Goal: Information Seeking & Learning: Learn about a topic

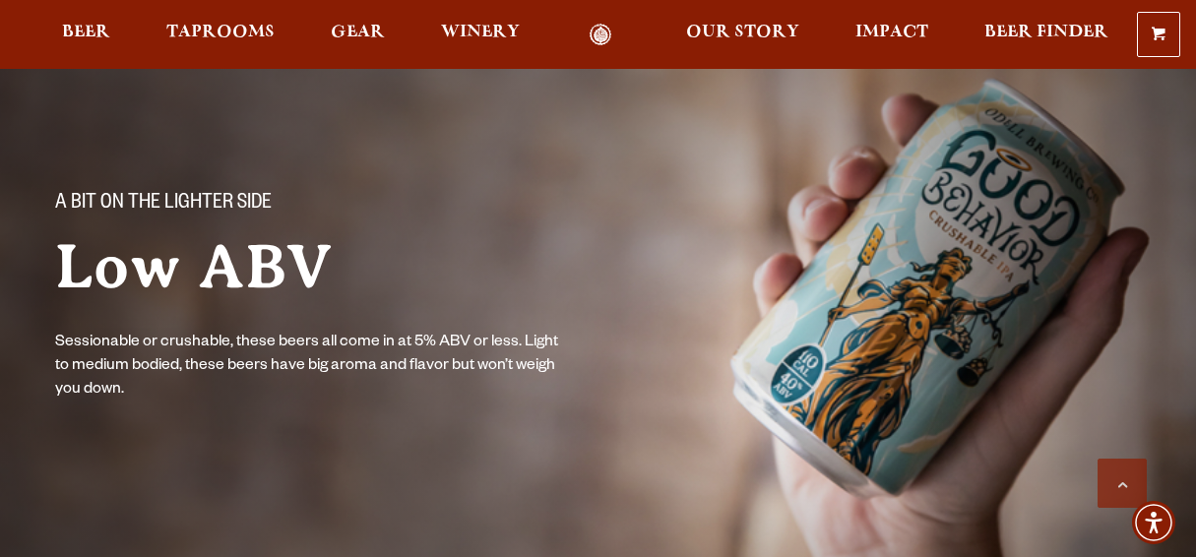
scroll to position [1181, 0]
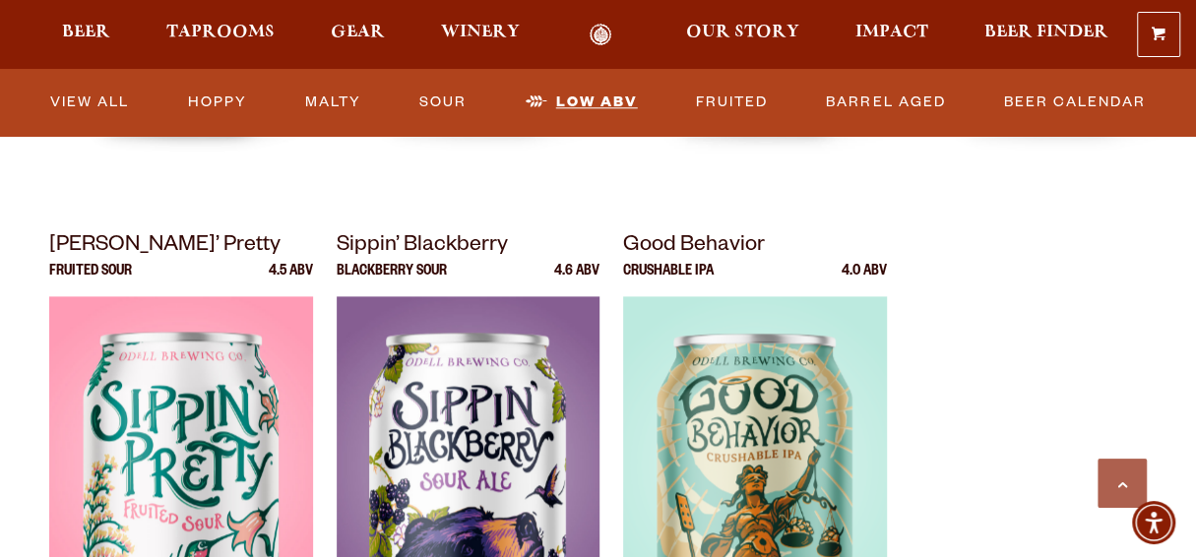
click at [619, 99] on link "Low ABV" at bounding box center [582, 102] width 128 height 45
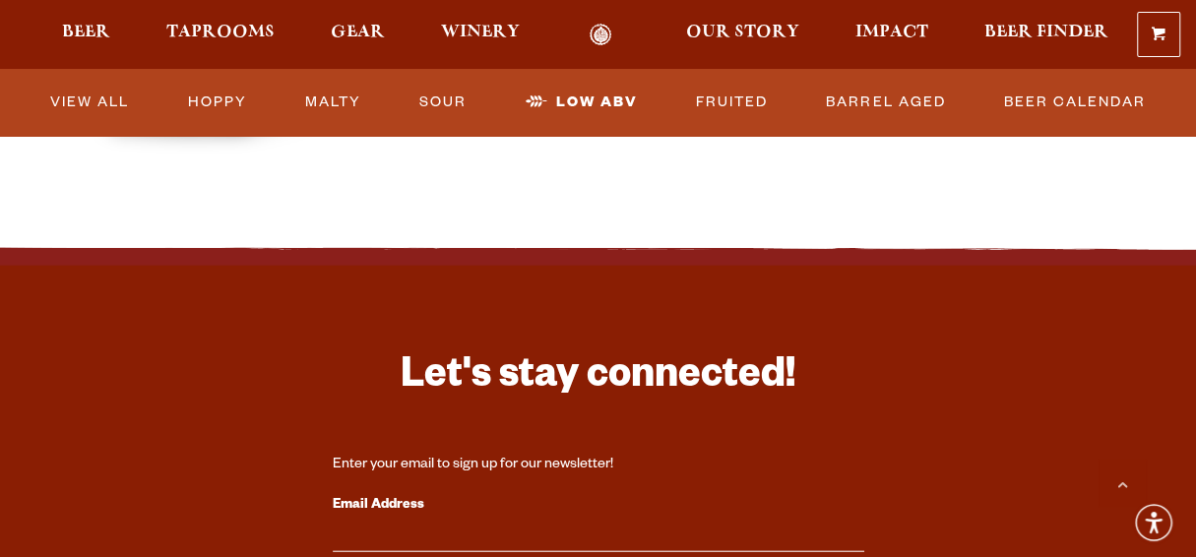
scroll to position [2459, 0]
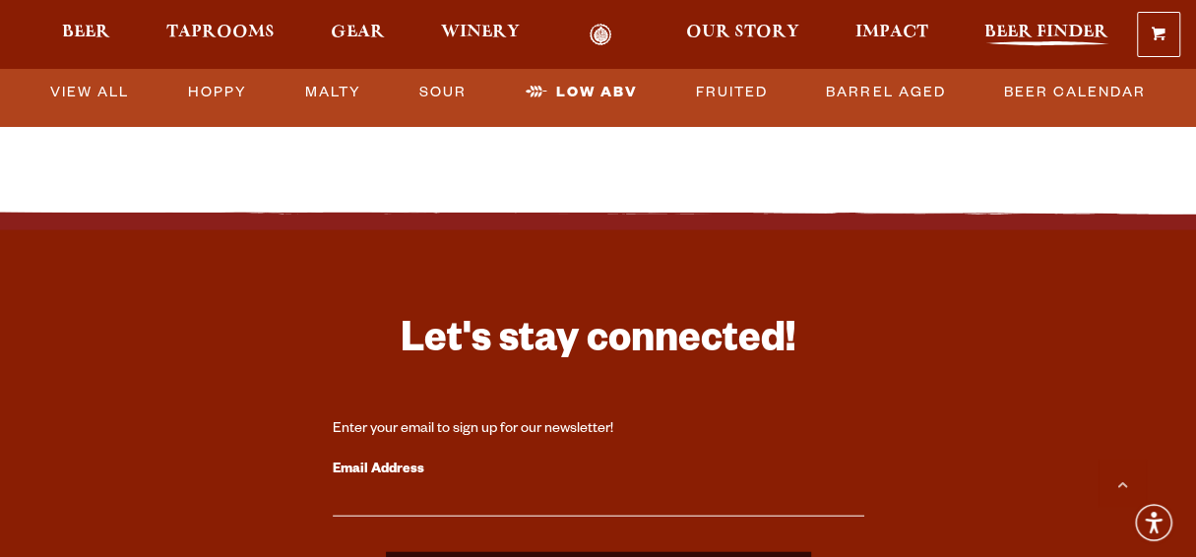
click at [1043, 34] on span "Beer Finder" at bounding box center [1046, 33] width 124 height 16
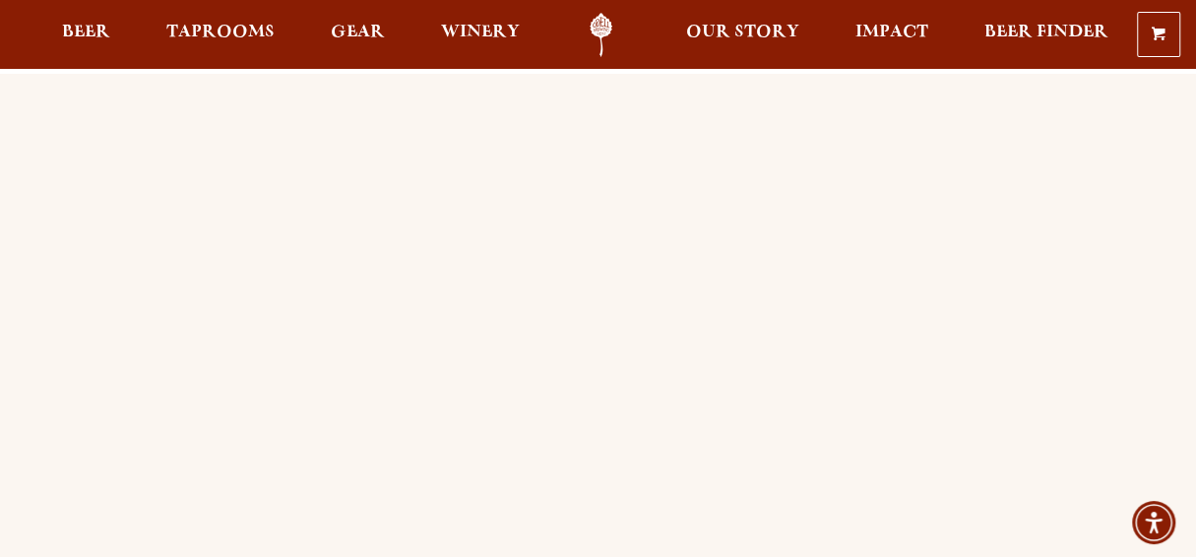
click at [97, 25] on span "Beer" at bounding box center [86, 33] width 48 height 16
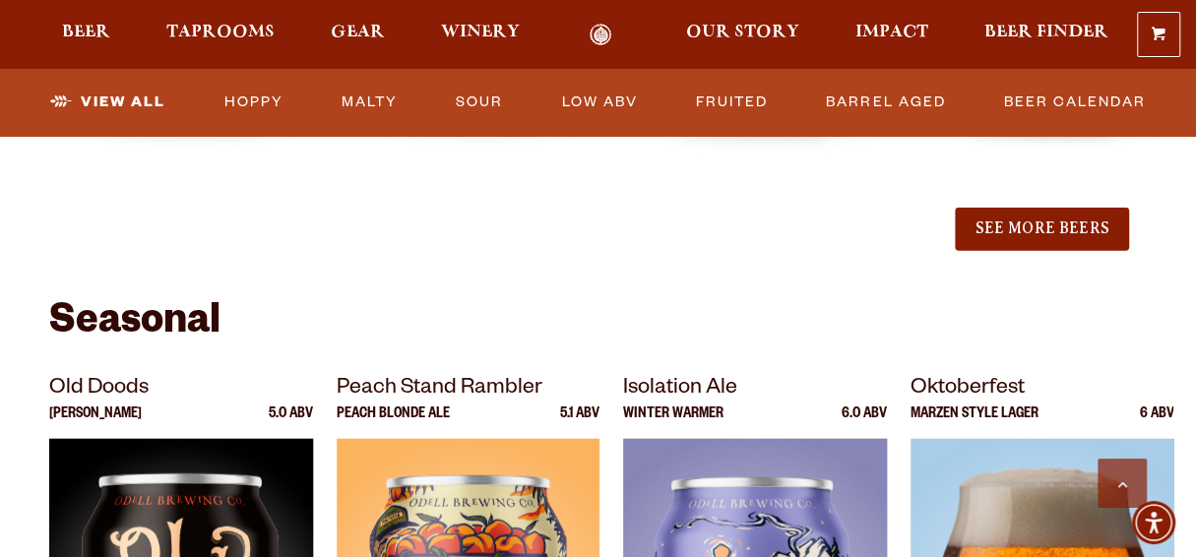
scroll to position [2459, 0]
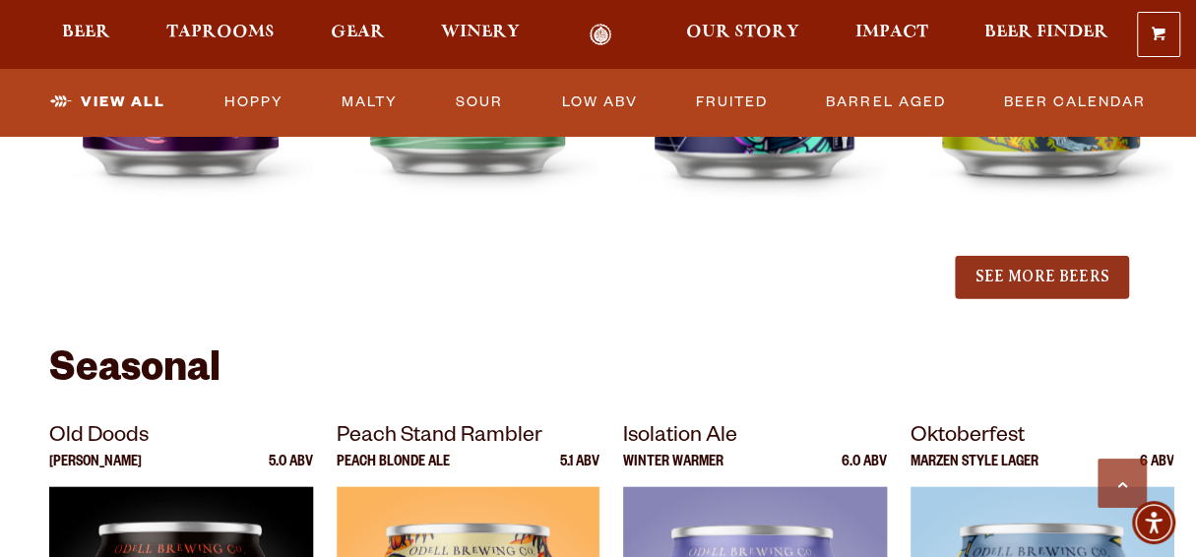
click at [1076, 271] on button "See More Beers" at bounding box center [1041, 277] width 173 height 43
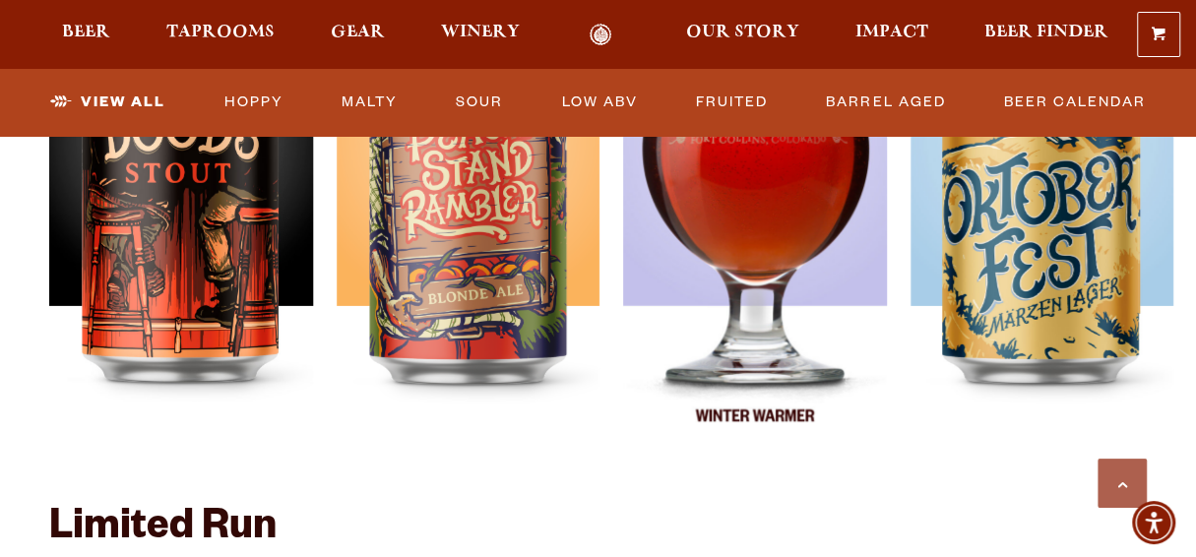
scroll to position [3543, 0]
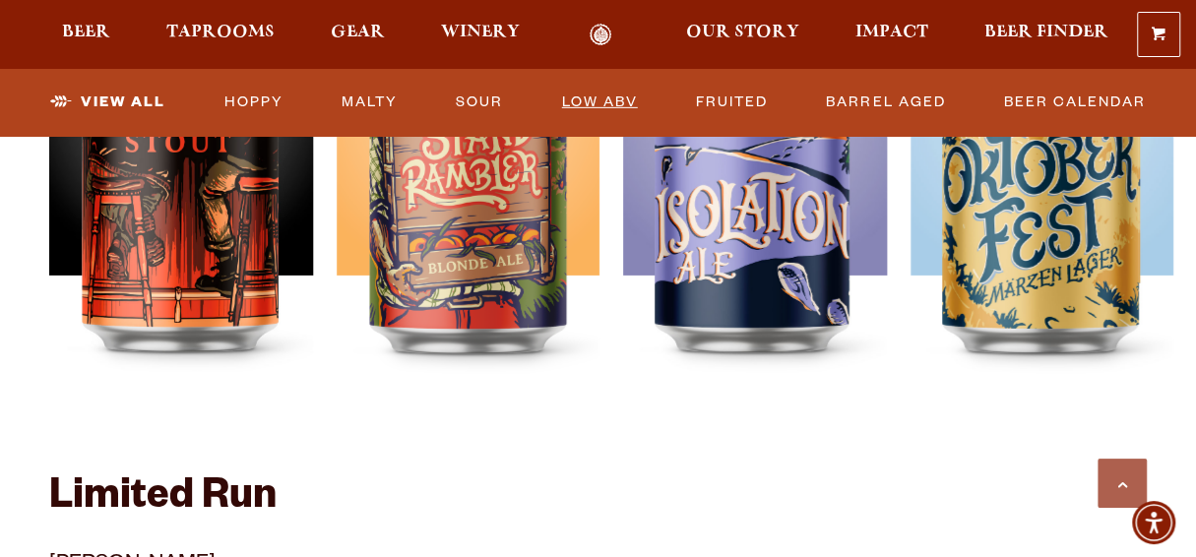
click at [633, 106] on link "Low ABV" at bounding box center [600, 102] width 92 height 45
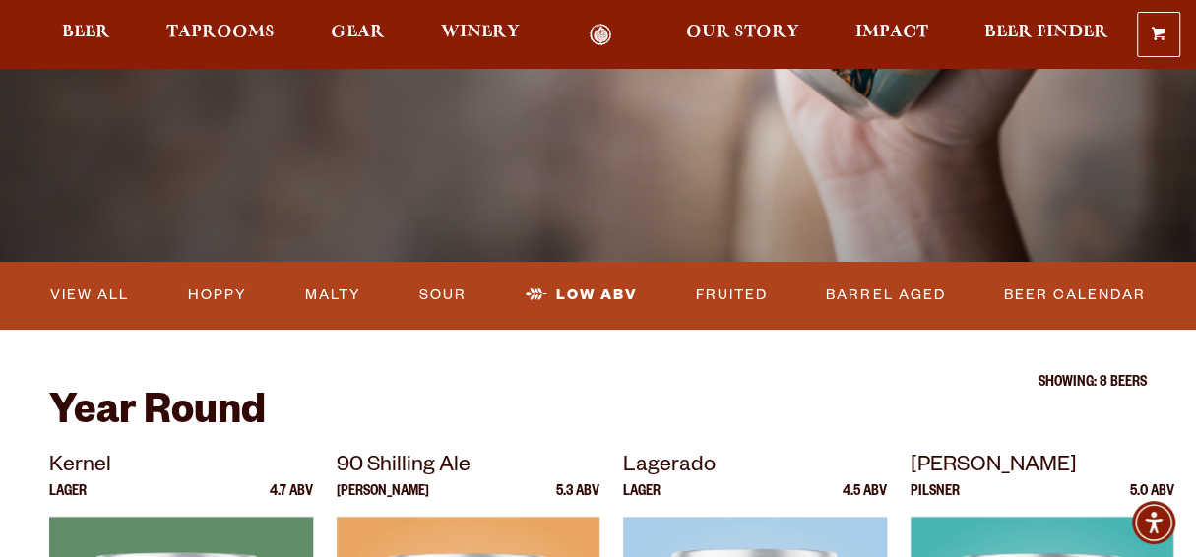
scroll to position [394, 0]
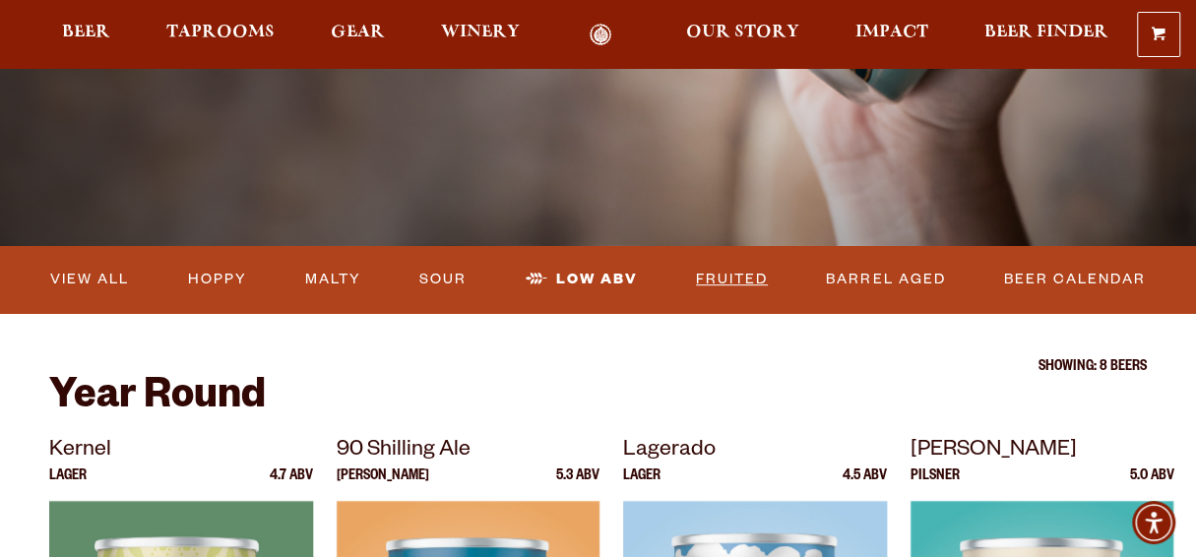
click at [747, 278] on link "Fruited" at bounding box center [732, 279] width 88 height 45
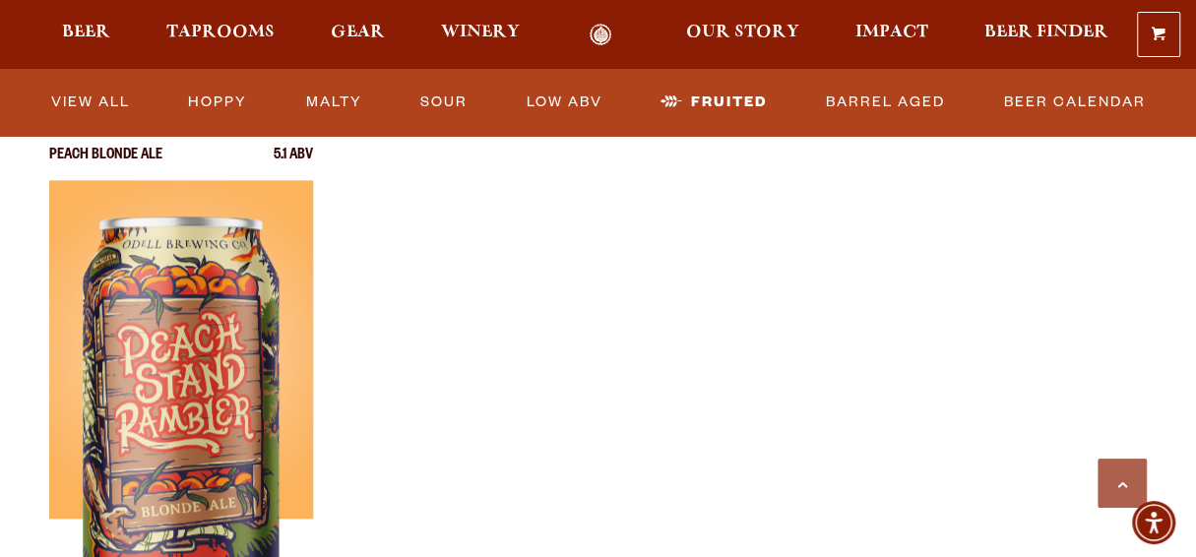
scroll to position [1575, 0]
